Goal: Task Accomplishment & Management: Use online tool/utility

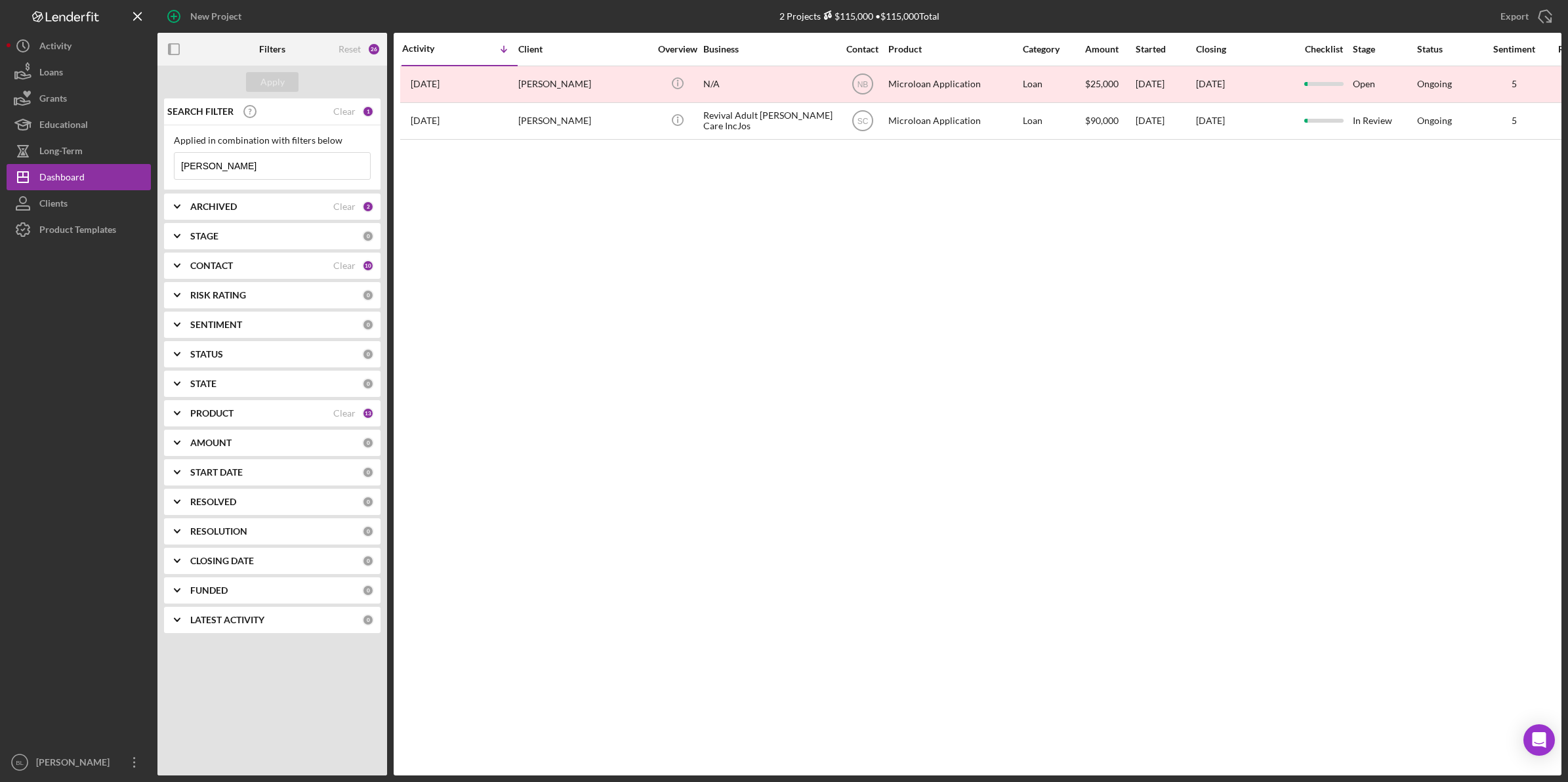
click at [955, 276] on div "Activity Icon/Table Sort Arrow Client Overview Business Contact Product Categor…" at bounding box center [977, 404] width 1168 height 743
drag, startPoint x: 243, startPoint y: 165, endPoint x: 155, endPoint y: 169, distance: 88.1
click at [155, 169] on div "New Project 2 Projects $115,000 • $115,000 Total [PERSON_NAME] Export Icon/Expo…" at bounding box center [784, 388] width 1555 height 775
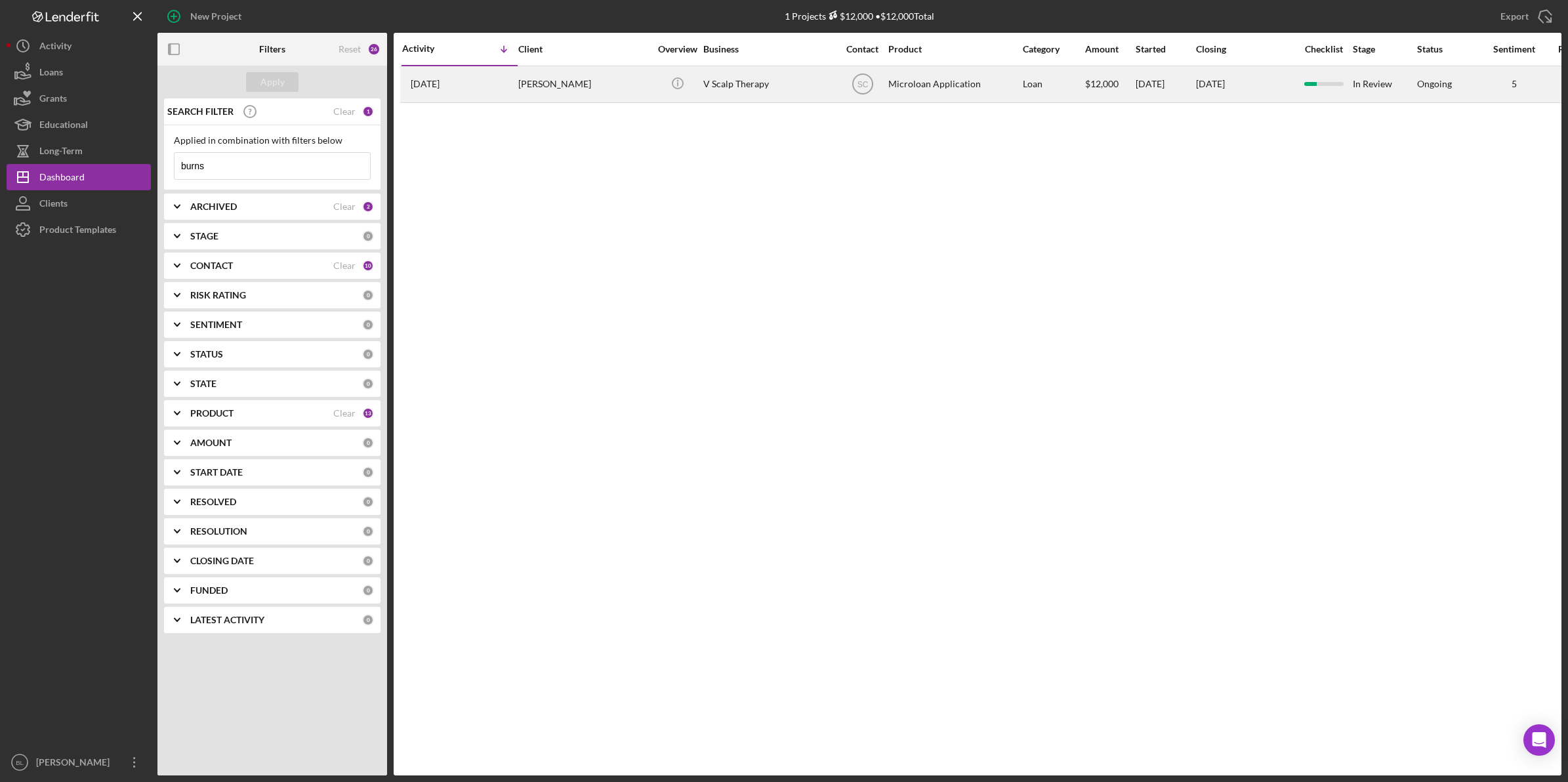
type input "burns"
click at [558, 83] on div "[PERSON_NAME]" at bounding box center [584, 85] width 131 height 35
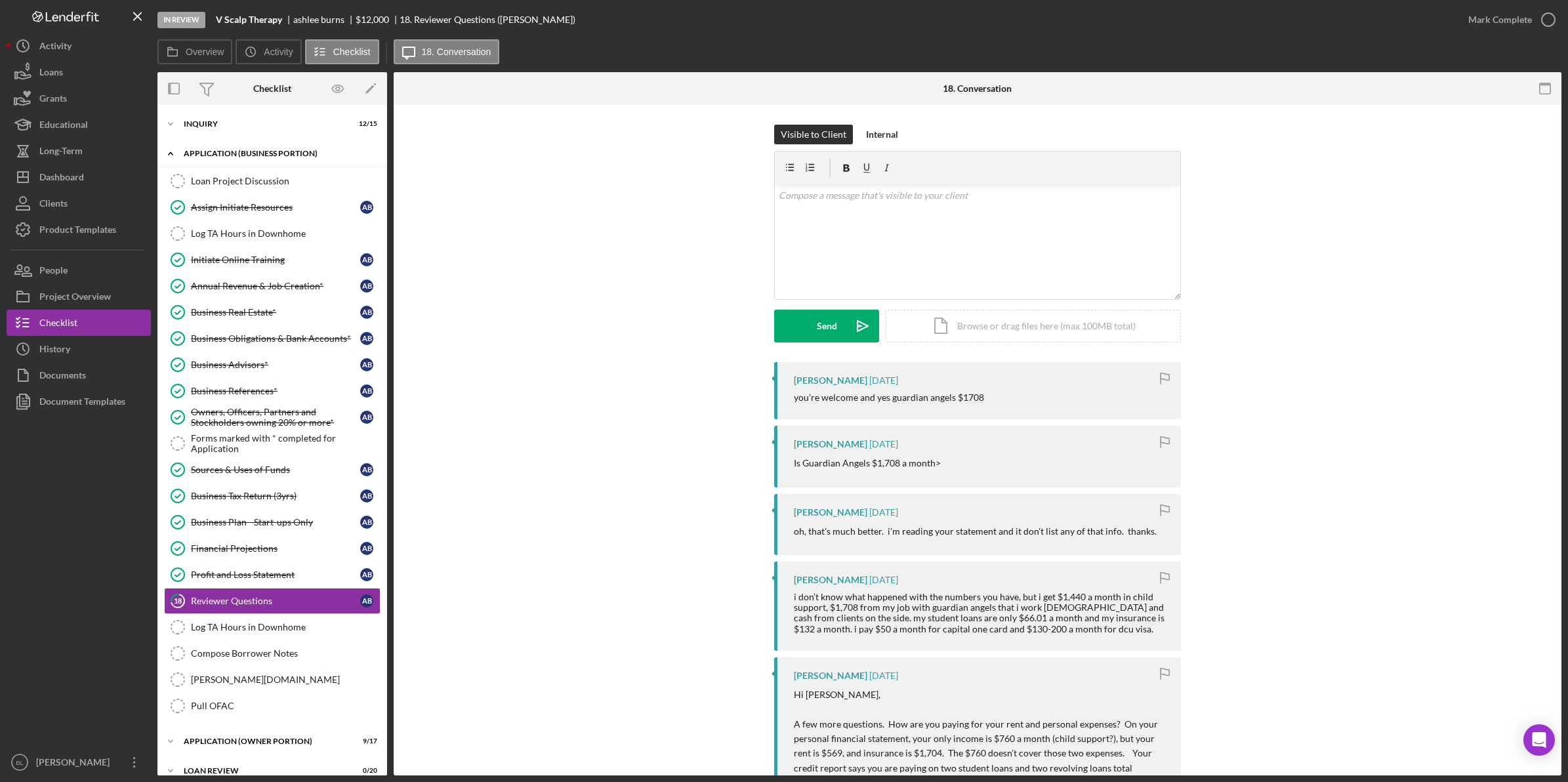
click at [204, 147] on div "Icon/Expander APPLICATION (BUSINESS PORTION) 13 / 21" at bounding box center [271, 154] width 229 height 27
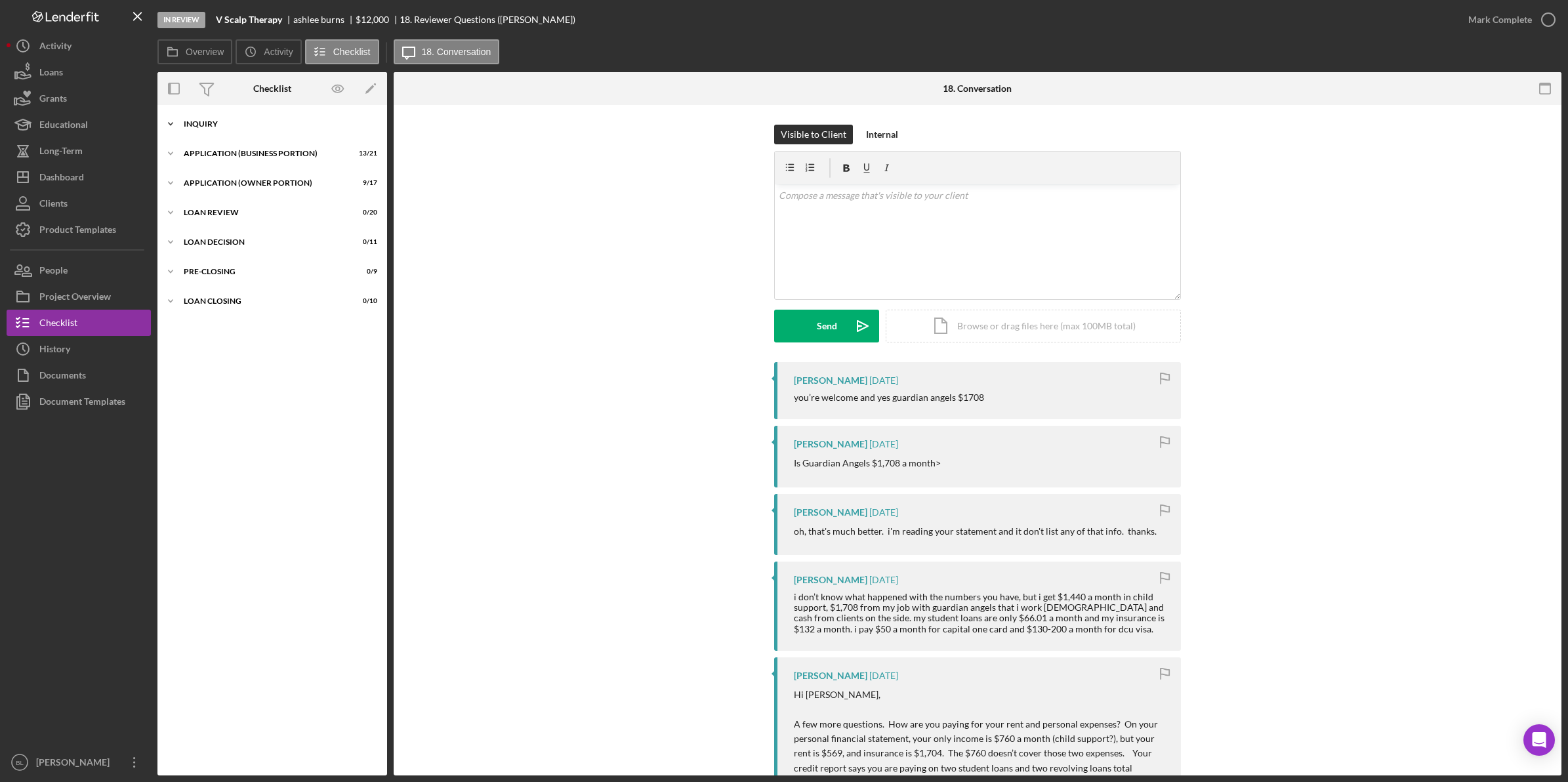
click at [198, 125] on div "INQUIRY" at bounding box center [277, 124] width 187 height 8
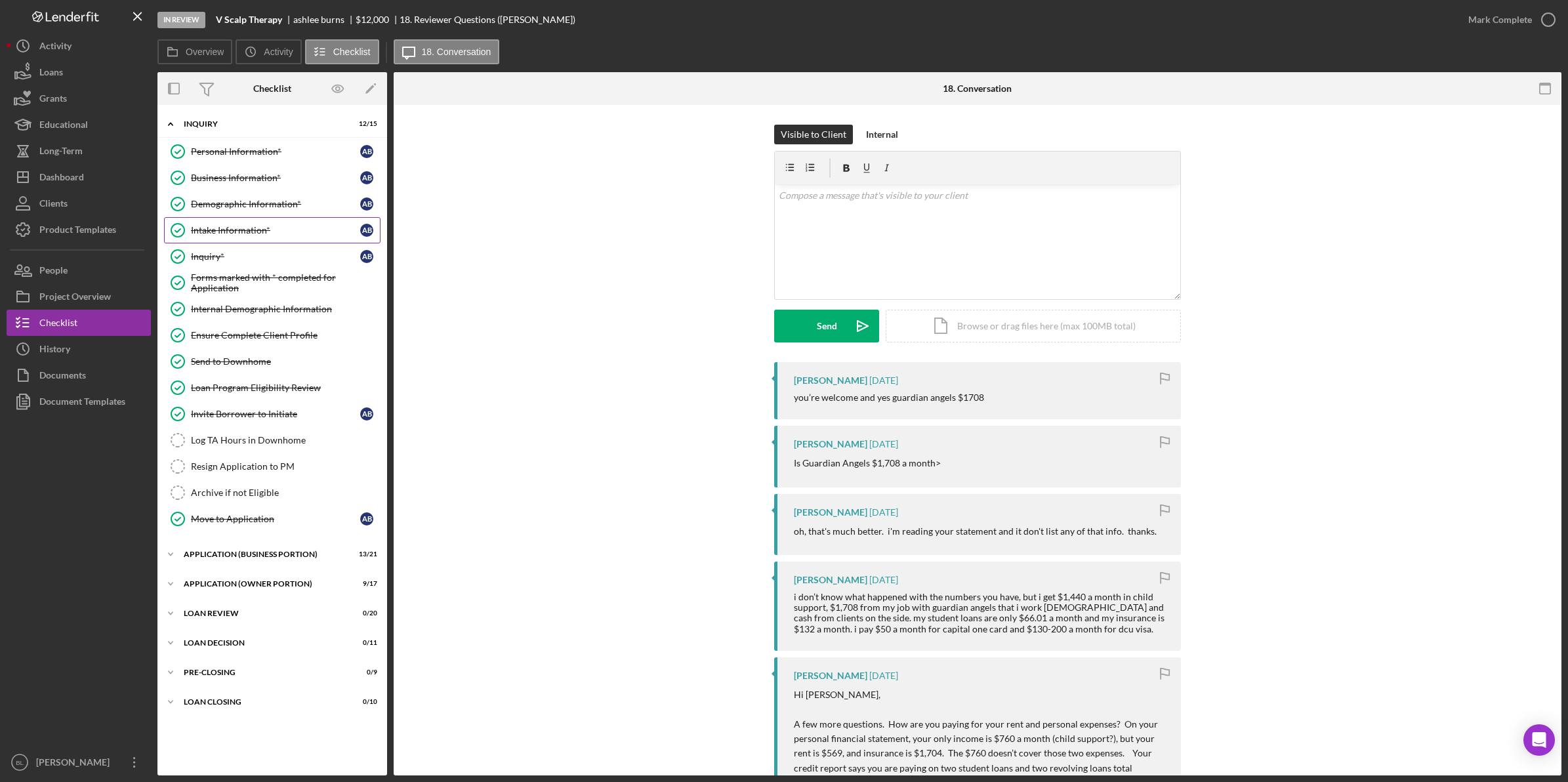
click at [243, 222] on link "Intake Information* Intake Information* a b" at bounding box center [272, 229] width 217 height 26
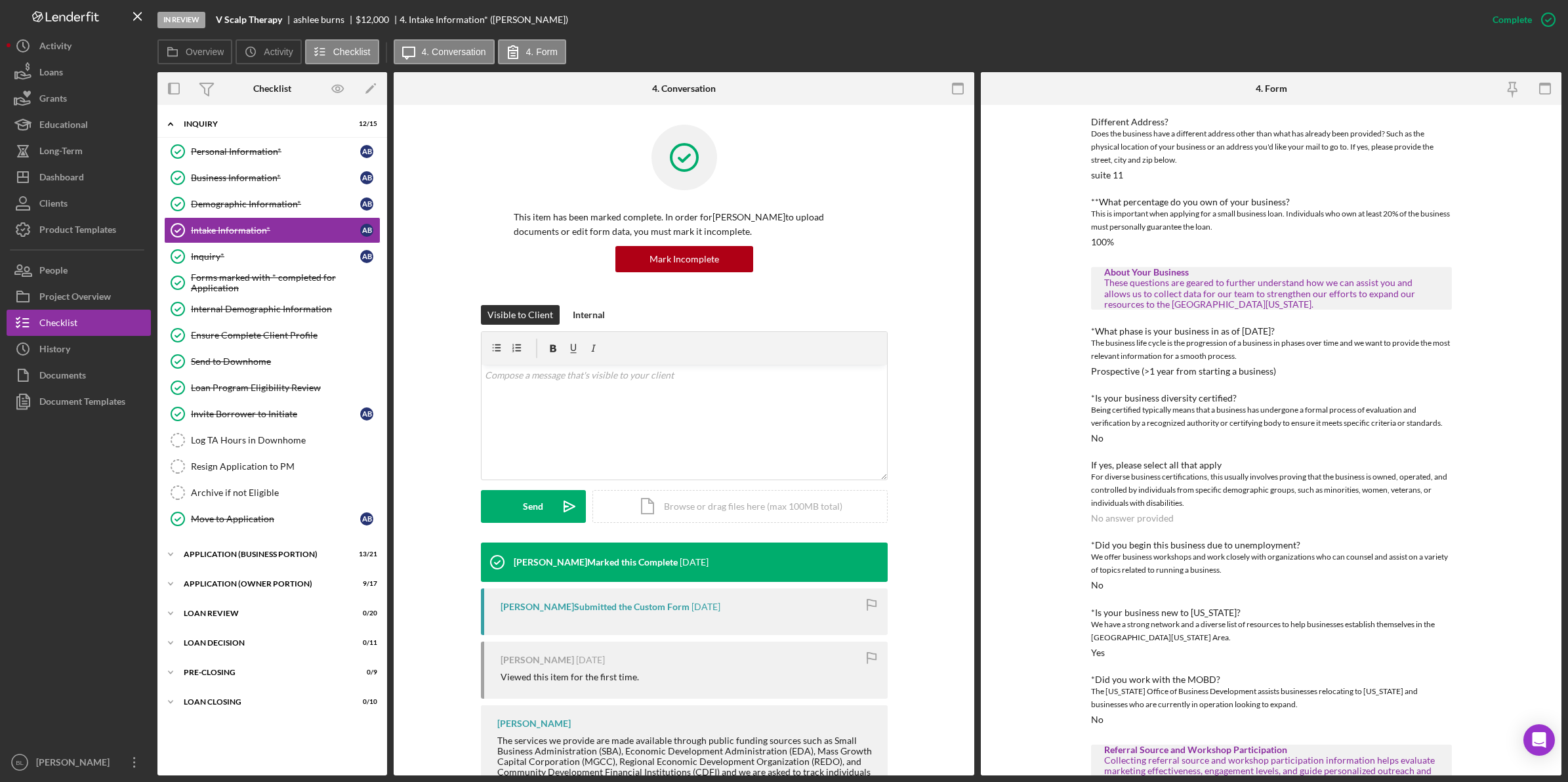
scroll to position [82, 0]
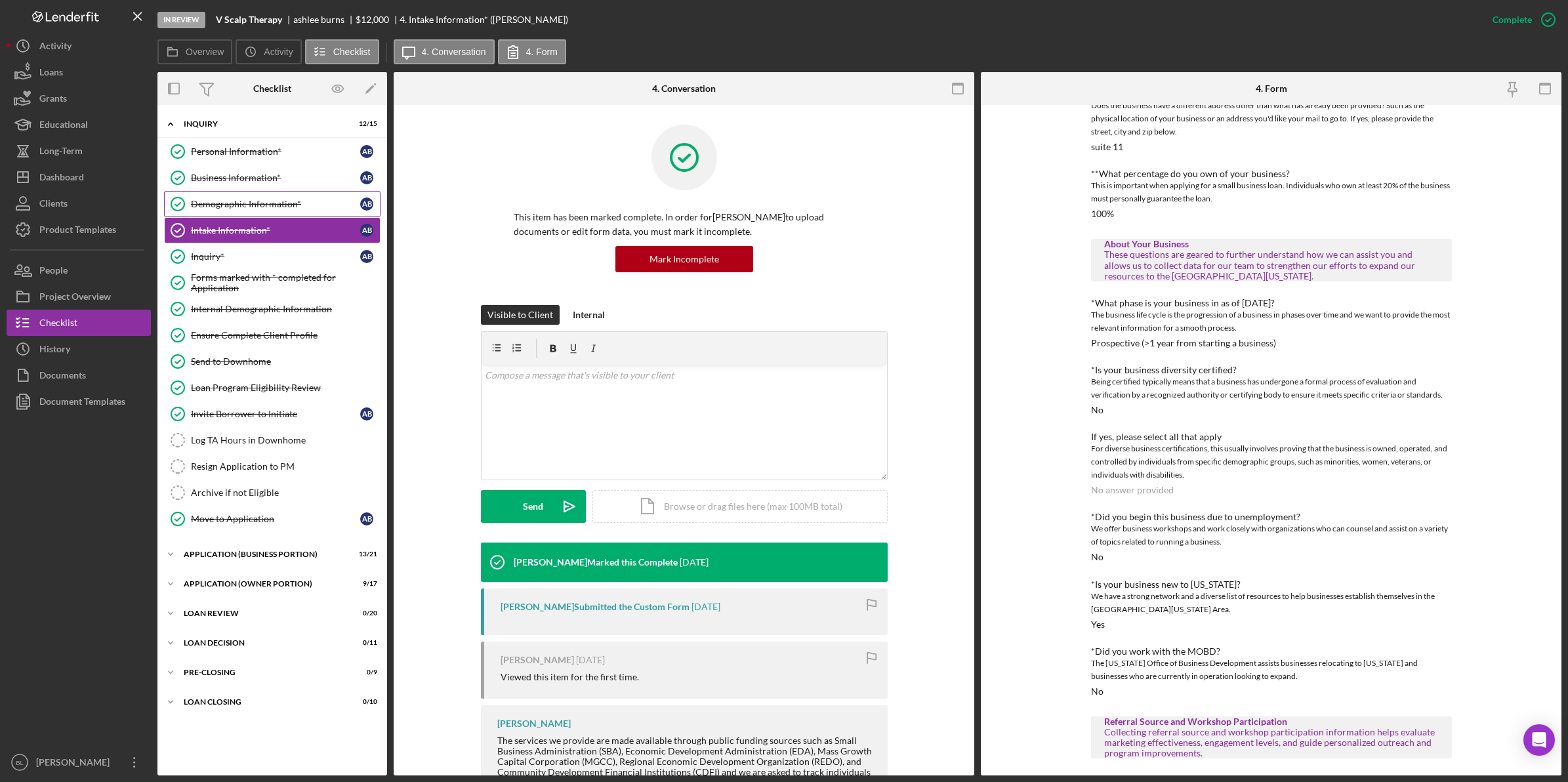
click at [279, 202] on div "Demographic Information*" at bounding box center [275, 204] width 169 height 11
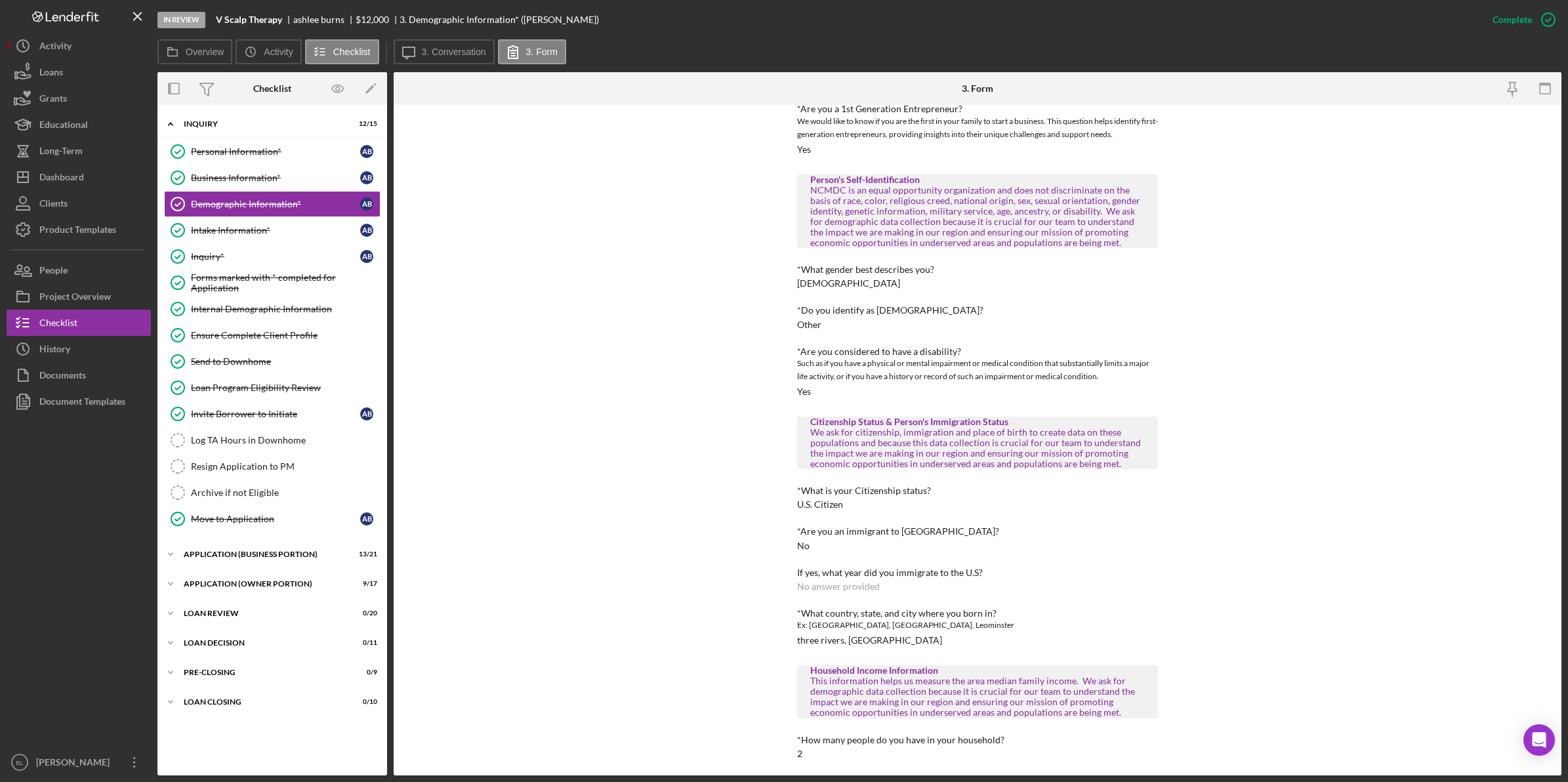
scroll to position [295, 0]
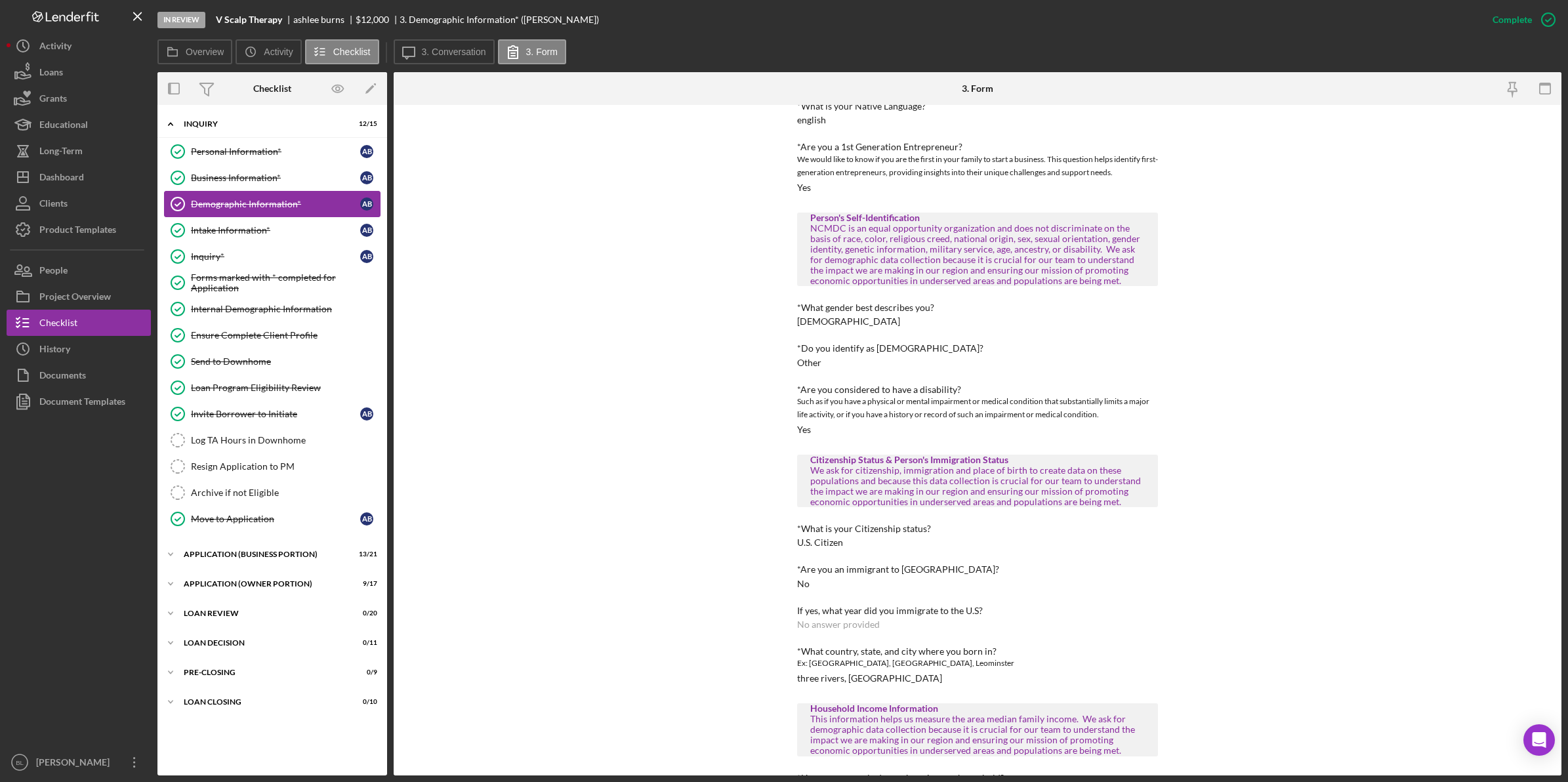
click at [281, 217] on link "Demographic Information* Demographic Information* a b" at bounding box center [272, 204] width 217 height 26
click at [251, 240] on link "Intake Information* Intake Information* a b" at bounding box center [272, 229] width 217 height 26
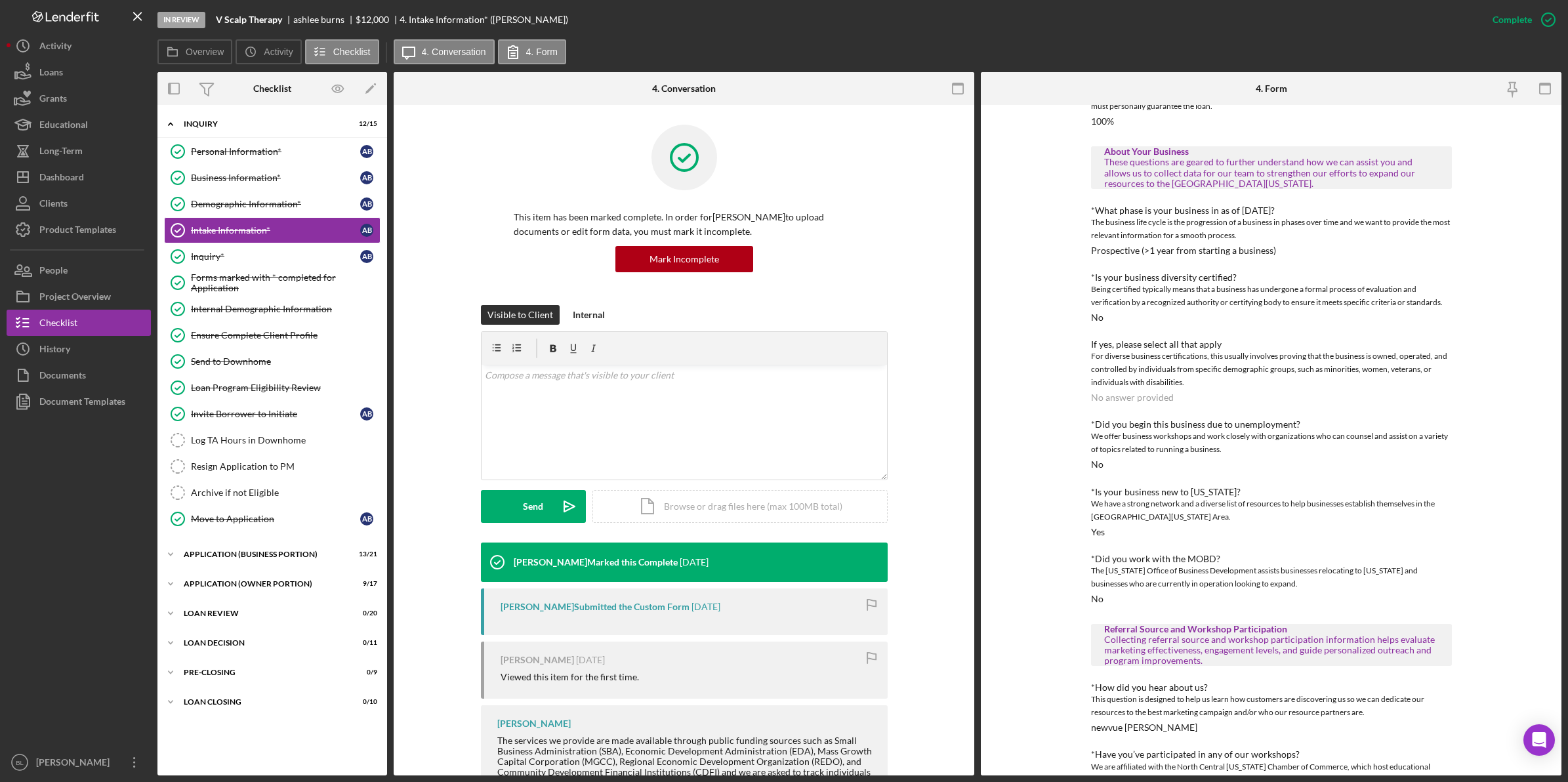
scroll to position [219, 0]
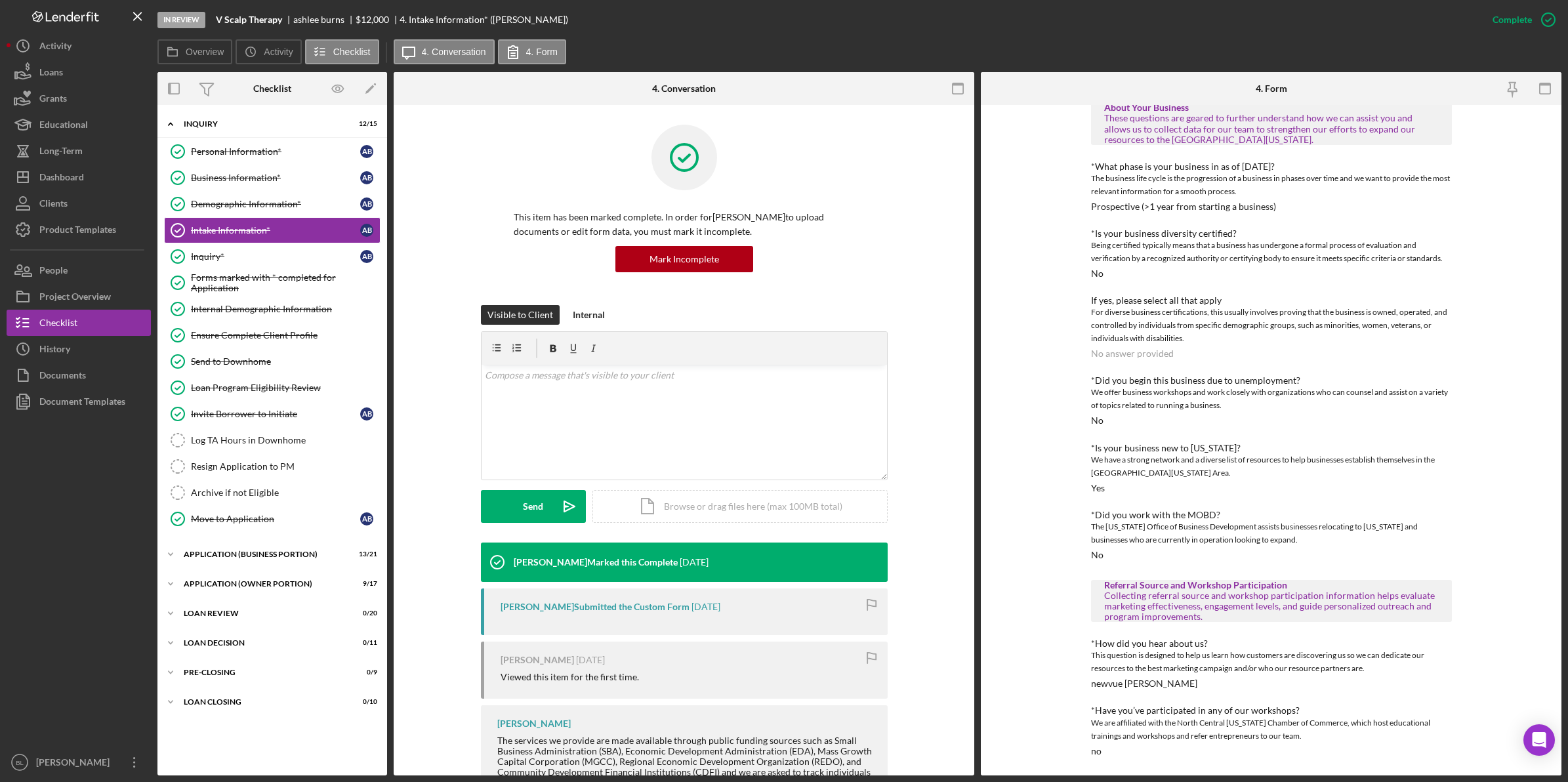
drag, startPoint x: 1341, startPoint y: 454, endPoint x: 1041, endPoint y: 333, distance: 323.5
click at [1041, 333] on div "To edit this form you must mark this item incomplete Different Address? Does th…" at bounding box center [1271, 440] width 581 height 671
drag, startPoint x: 253, startPoint y: 315, endPoint x: 283, endPoint y: 312, distance: 30.1
click at [253, 316] on link "Internal Demographic Information Internal Demographic Information" at bounding box center [272, 309] width 217 height 26
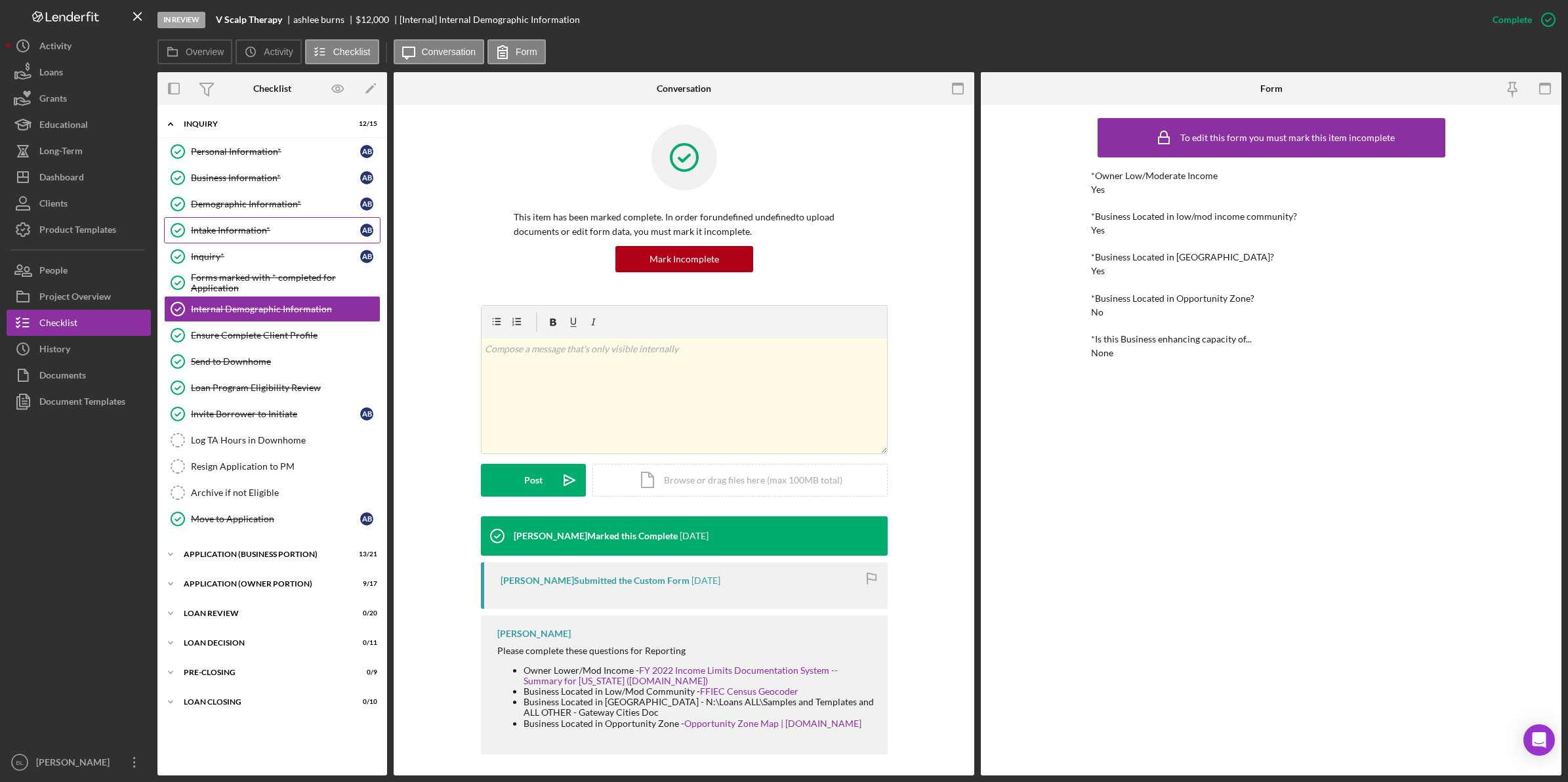
drag, startPoint x: 227, startPoint y: 228, endPoint x: 251, endPoint y: 231, distance: 24.2
click at [227, 228] on div "Intake Information*" at bounding box center [275, 230] width 169 height 11
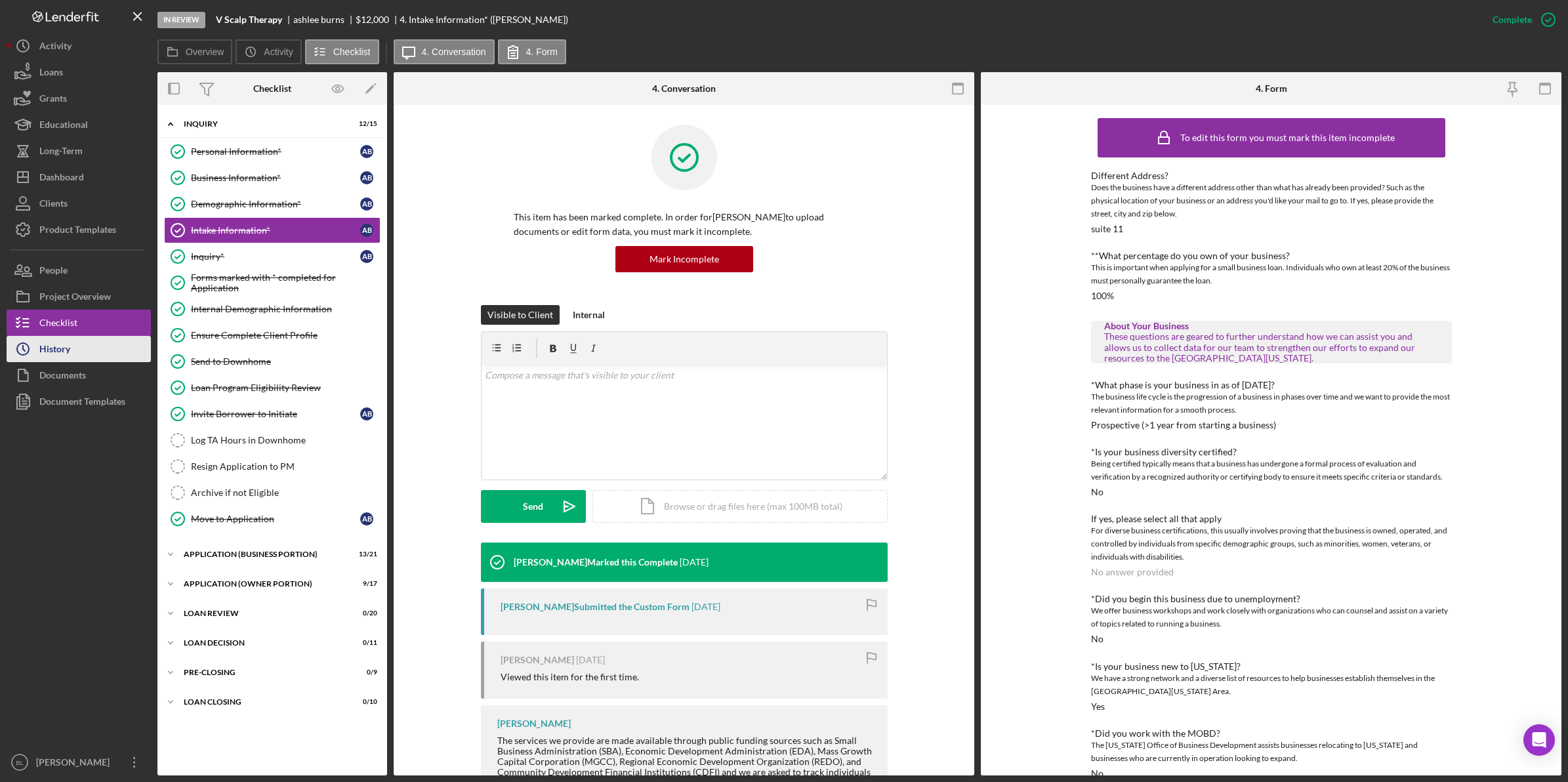
click at [103, 347] on button "Icon/History History" at bounding box center [79, 349] width 144 height 26
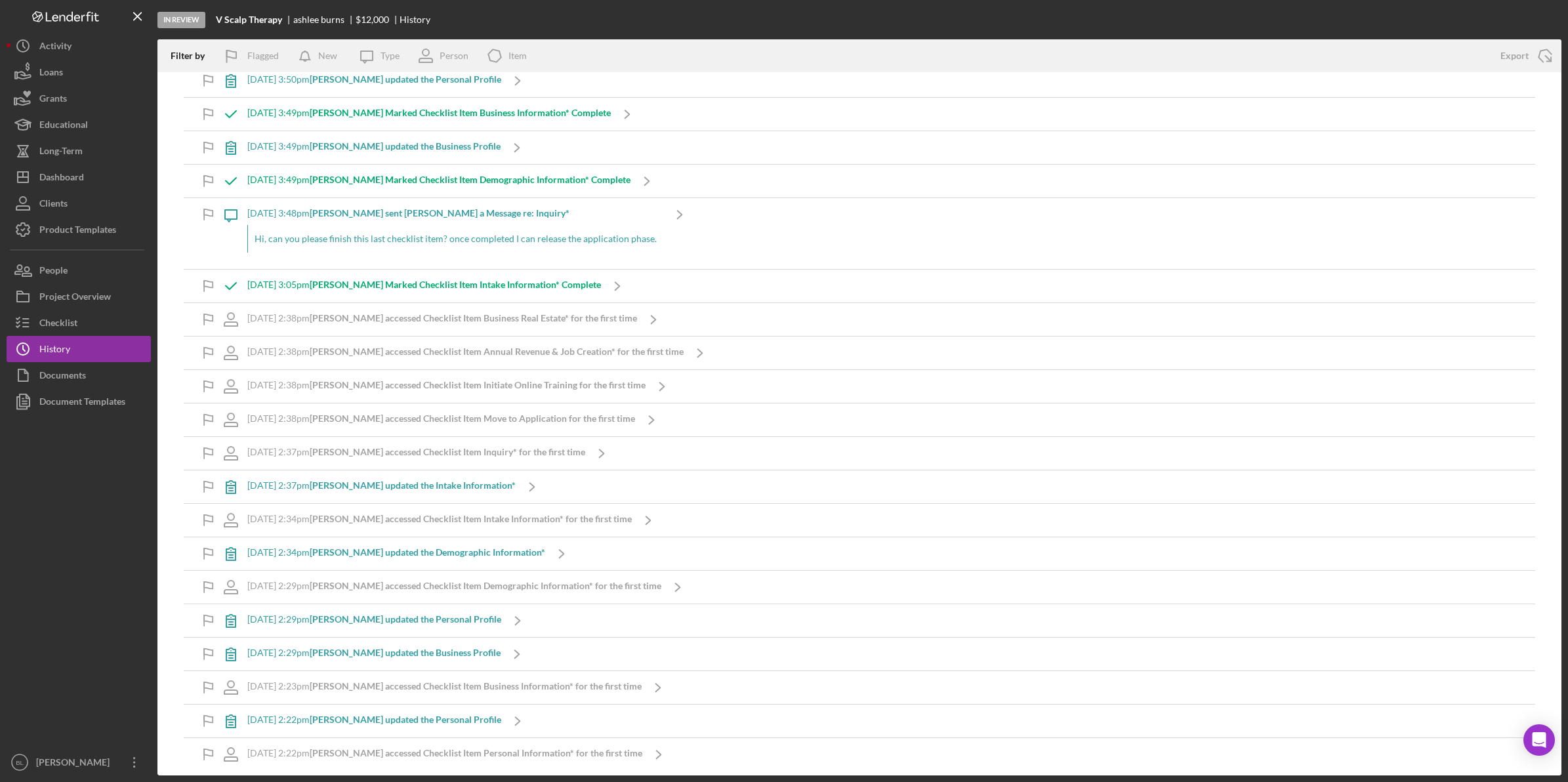
scroll to position [7214, 0]
click at [100, 187] on button "Icon/Dashboard Dashboard" at bounding box center [79, 177] width 144 height 26
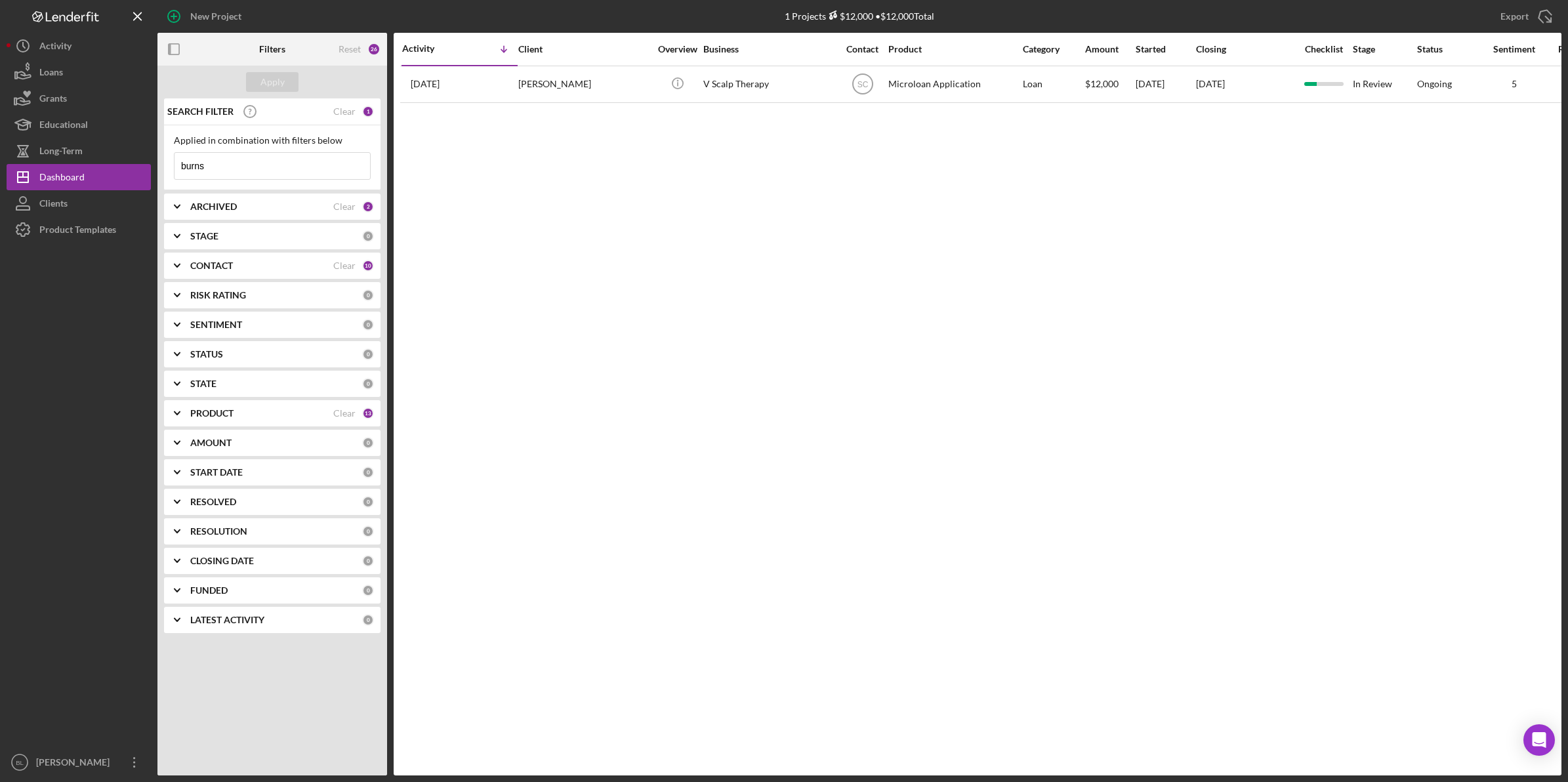
click at [299, 167] on input "burns" at bounding box center [272, 166] width 195 height 26
drag, startPoint x: 299, startPoint y: 167, endPoint x: 260, endPoint y: 166, distance: 39.0
click at [260, 166] on input "burns" at bounding box center [272, 166] width 195 height 26
type input "[PERSON_NAME]"
click at [545, 309] on div "Activity Icon/Table Sort Arrow Client Overview Business Contact Product Categor…" at bounding box center [977, 404] width 1168 height 743
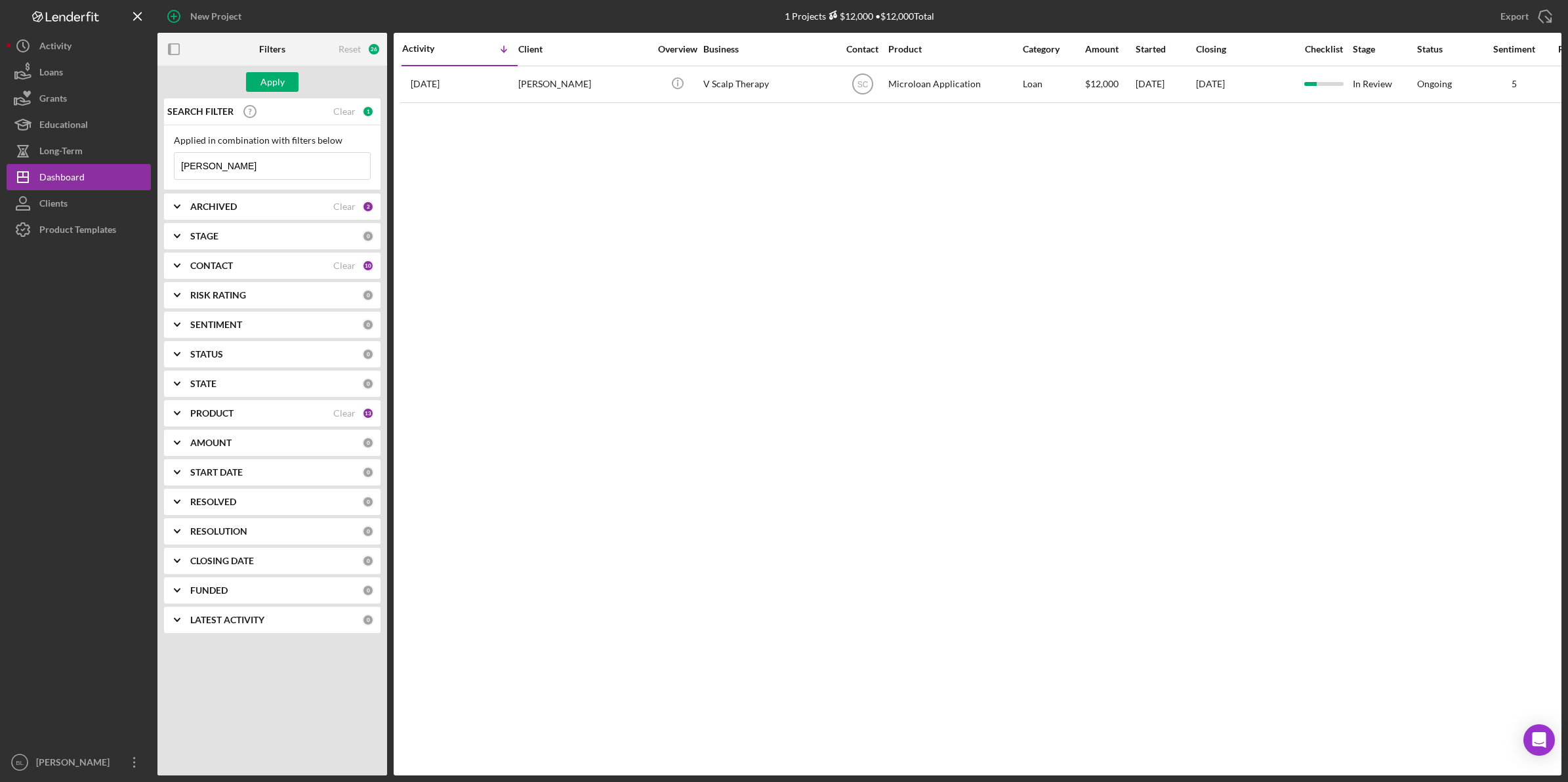
click at [253, 166] on input "[PERSON_NAME]" at bounding box center [272, 166] width 195 height 26
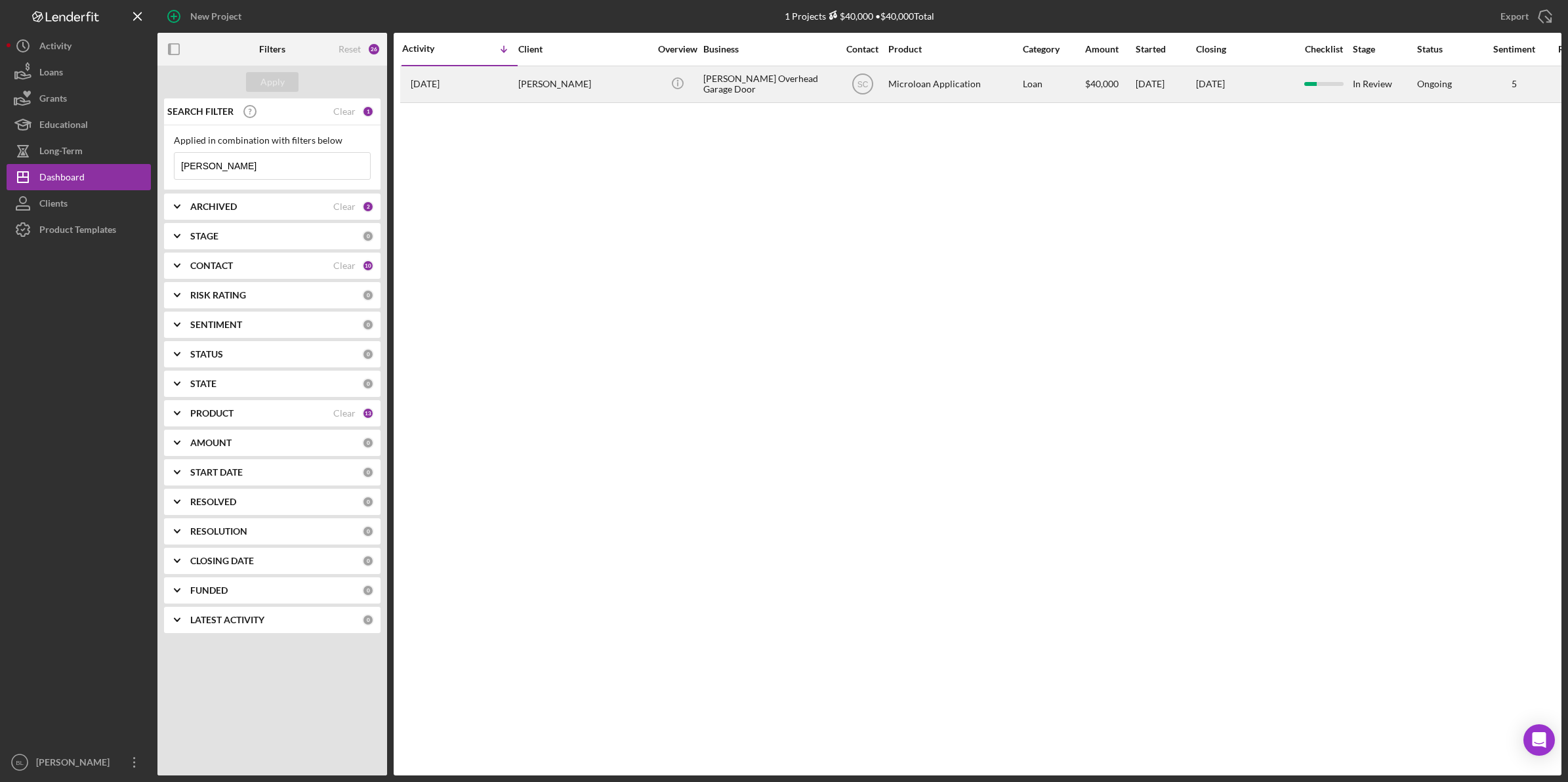
click at [540, 86] on div "[PERSON_NAME]" at bounding box center [584, 85] width 131 height 35
